Goal: Navigation & Orientation: Find specific page/section

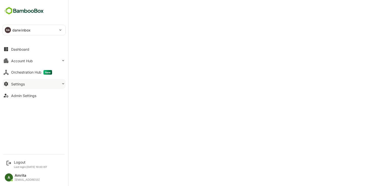
click at [19, 86] on div "Settings" at bounding box center [18, 84] width 14 height 4
click at [19, 163] on div "Logout" at bounding box center [30, 162] width 33 height 4
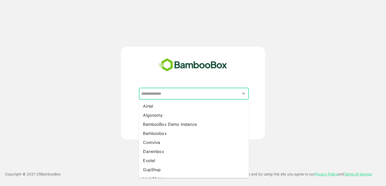
click at [184, 94] on input "text" at bounding box center [194, 94] width 108 height 10
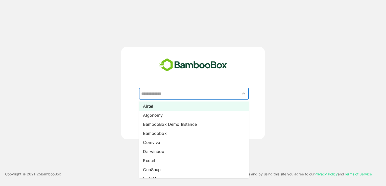
click at [163, 108] on li "Airtel" at bounding box center [194, 106] width 110 height 9
type input "******"
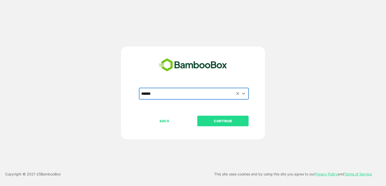
click at [205, 119] on p "CONTINUE" at bounding box center [223, 121] width 51 height 6
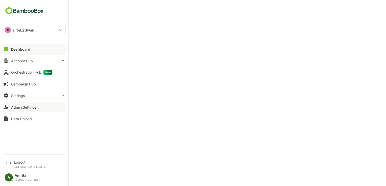
click at [33, 109] on div "Admin Settings" at bounding box center [23, 107] width 25 height 4
click at [15, 63] on div "Account Hub" at bounding box center [22, 61] width 22 height 4
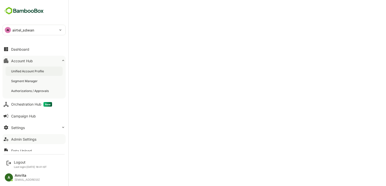
click at [22, 75] on div "Unified Account Profile" at bounding box center [34, 71] width 57 height 9
click at [22, 140] on div "Admin Settings" at bounding box center [23, 139] width 25 height 4
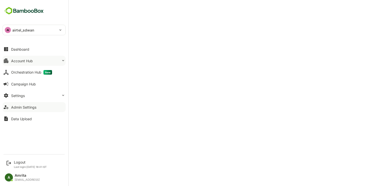
click at [22, 61] on div "Account Hub" at bounding box center [22, 61] width 22 height 4
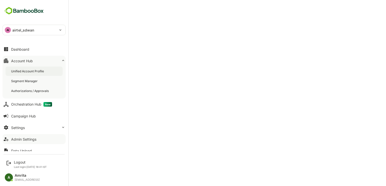
click at [28, 72] on div "Unified Account Profile" at bounding box center [28, 71] width 34 height 4
click at [30, 140] on div "Admin Settings" at bounding box center [23, 139] width 25 height 4
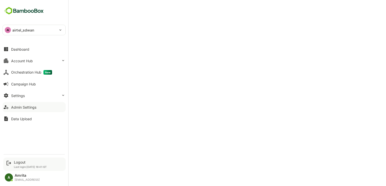
click at [18, 165] on div "Logout Last login: [DATE] 18:41 IST" at bounding box center [30, 164] width 33 height 8
click at [18, 162] on div "Logout" at bounding box center [30, 162] width 33 height 4
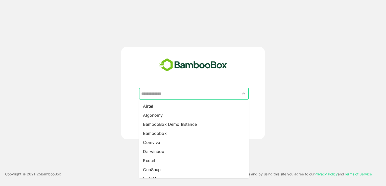
click at [175, 98] on input "text" at bounding box center [194, 94] width 108 height 10
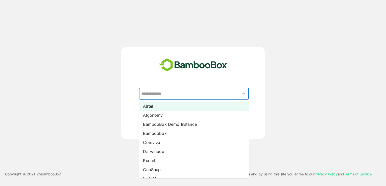
click at [179, 108] on li "Airtel" at bounding box center [194, 106] width 110 height 9
type input "******"
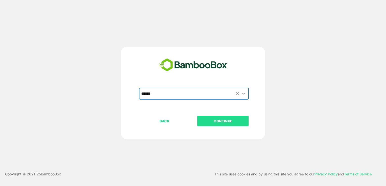
click at [223, 119] on p "CONTINUE" at bounding box center [223, 121] width 51 height 6
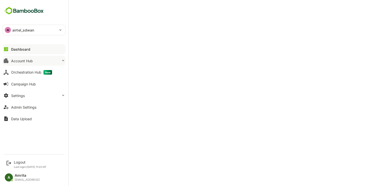
click at [7, 63] on icon at bounding box center [6, 61] width 5 height 5
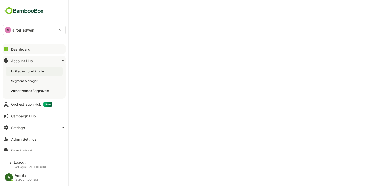
click at [18, 70] on div "Unified Account Profile" at bounding box center [28, 71] width 34 height 4
click at [18, 162] on div "Logout" at bounding box center [30, 162] width 33 height 4
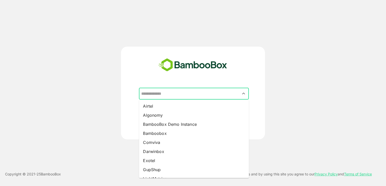
click at [164, 90] on input "text" at bounding box center [194, 94] width 108 height 10
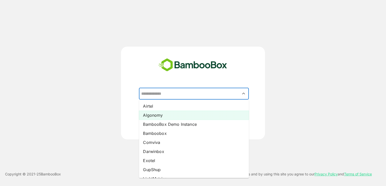
click at [154, 115] on li "Algonomy" at bounding box center [194, 115] width 110 height 9
type input "********"
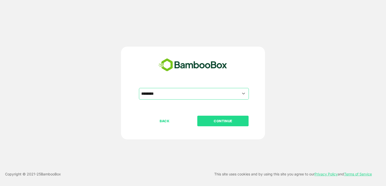
click at [217, 121] on p "CONTINUE" at bounding box center [223, 121] width 51 height 6
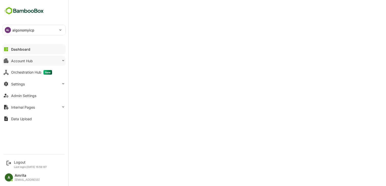
click at [8, 59] on icon at bounding box center [6, 61] width 6 height 6
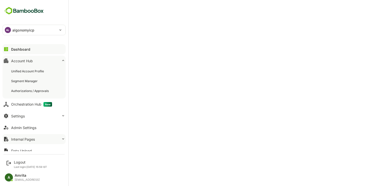
scroll to position [5, 0]
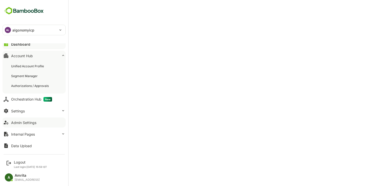
click at [24, 125] on button "Admin Settings" at bounding box center [34, 123] width 63 height 10
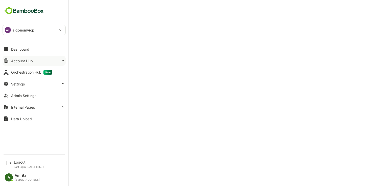
click at [19, 60] on div "Account Hub" at bounding box center [22, 61] width 22 height 4
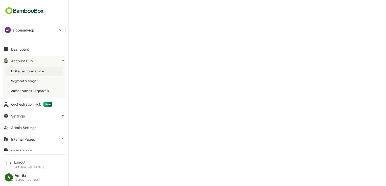
click at [28, 72] on div "Unified Account Profile" at bounding box center [28, 71] width 34 height 4
click at [16, 163] on div "Logout" at bounding box center [30, 162] width 33 height 4
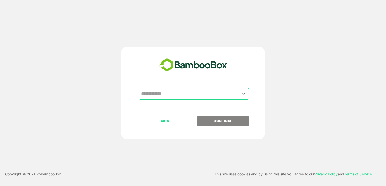
click at [167, 95] on input "text" at bounding box center [194, 94] width 108 height 10
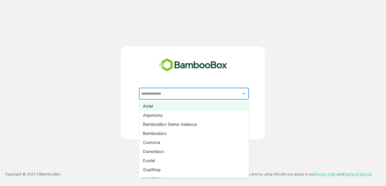
click at [163, 107] on li "Airtel" at bounding box center [194, 106] width 110 height 9
type input "******"
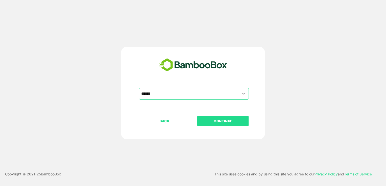
click at [209, 125] on button "CONTINUE" at bounding box center [222, 121] width 51 height 11
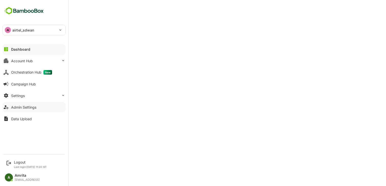
click at [35, 111] on button "Admin Settings" at bounding box center [34, 107] width 63 height 10
click at [20, 63] on button "Account Hub" at bounding box center [34, 61] width 63 height 10
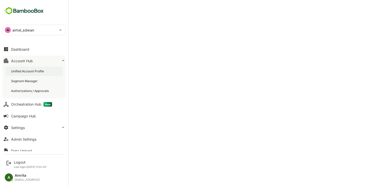
click at [24, 72] on div "Unified Account Profile" at bounding box center [28, 71] width 34 height 4
drag, startPoint x: 37, startPoint y: 129, endPoint x: 39, endPoint y: 140, distance: 11.6
click at [39, 140] on div "Dashboard Account Hub Unified Account Profile Segment Manager Authorizations / …" at bounding box center [34, 97] width 68 height 108
click at [39, 140] on button "Admin Settings" at bounding box center [34, 139] width 63 height 10
